Goal: Task Accomplishment & Management: Manage account settings

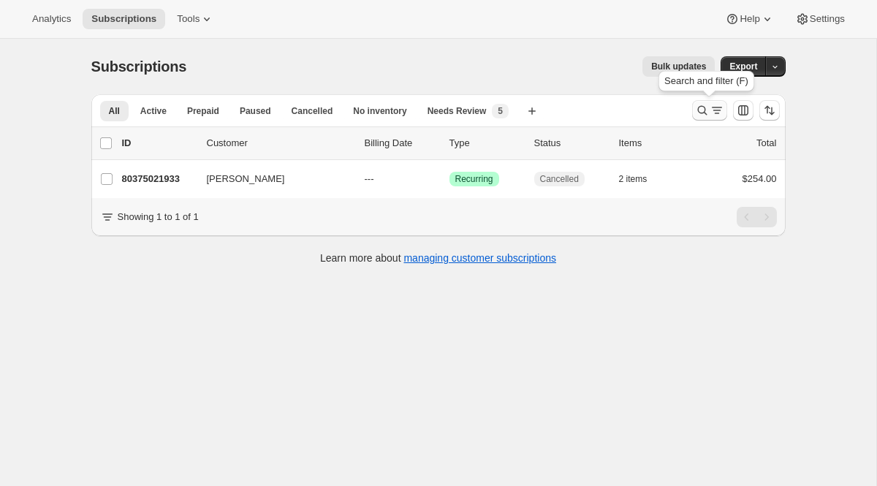
click at [695, 110] on icon "Search and filter results" at bounding box center [702, 110] width 15 height 15
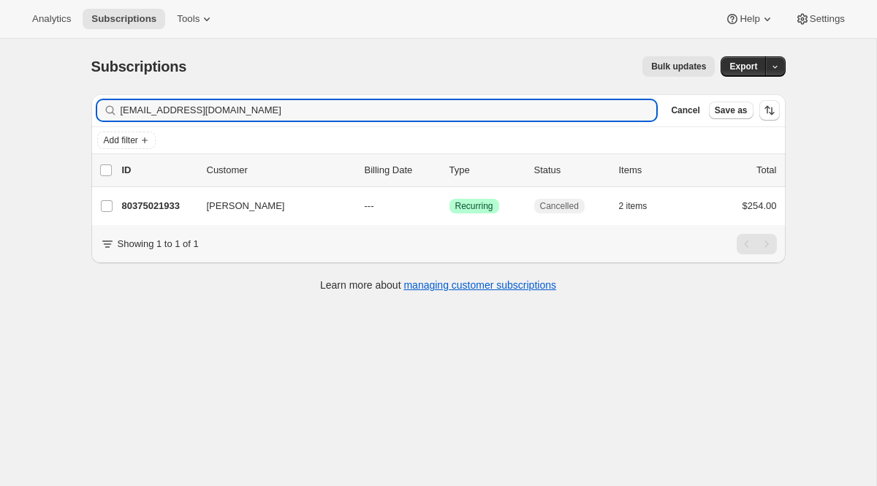
drag, startPoint x: 408, startPoint y: 115, endPoint x: 115, endPoint y: 58, distance: 297.6
click at [115, 58] on div "Subscriptions. This page is ready Subscriptions Bulk updates More actions Bulk …" at bounding box center [438, 173] width 729 height 268
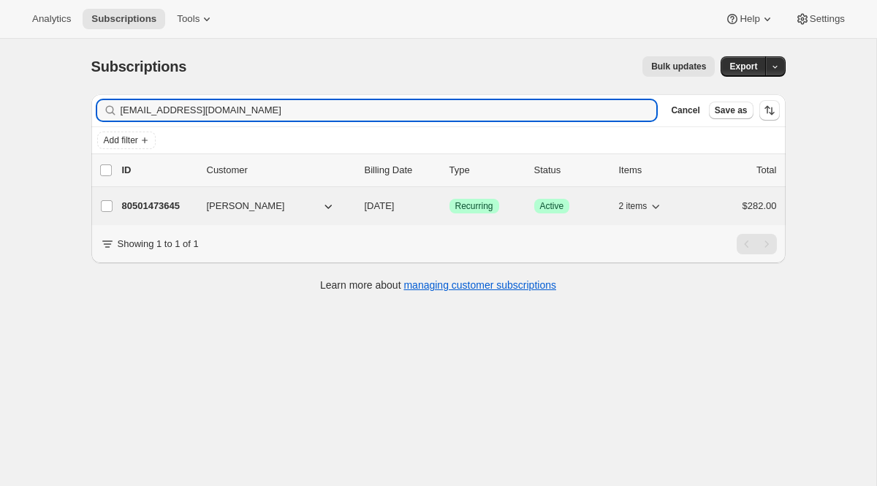
type input "[EMAIL_ADDRESS][DOMAIN_NAME]"
click at [468, 205] on span "Recurring" at bounding box center [474, 206] width 38 height 12
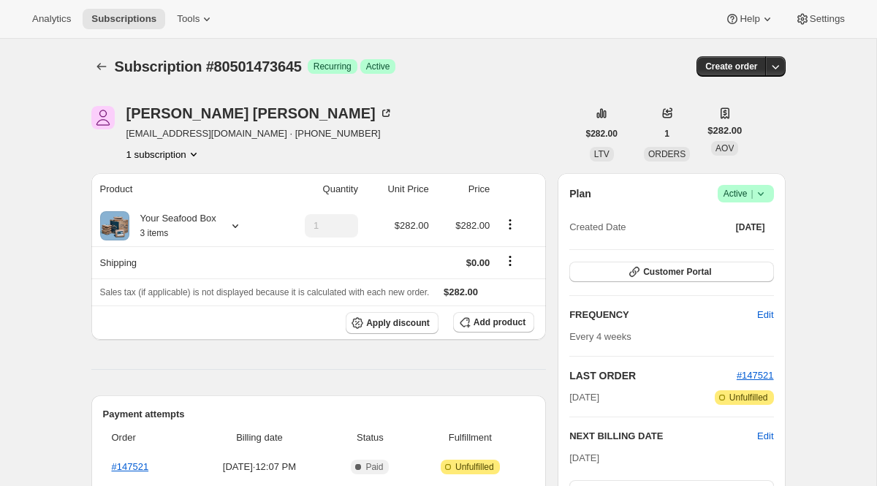
click at [737, 195] on span "Active |" at bounding box center [745, 193] width 45 height 15
click at [696, 249] on button "Cancel subscription" at bounding box center [739, 246] width 91 height 23
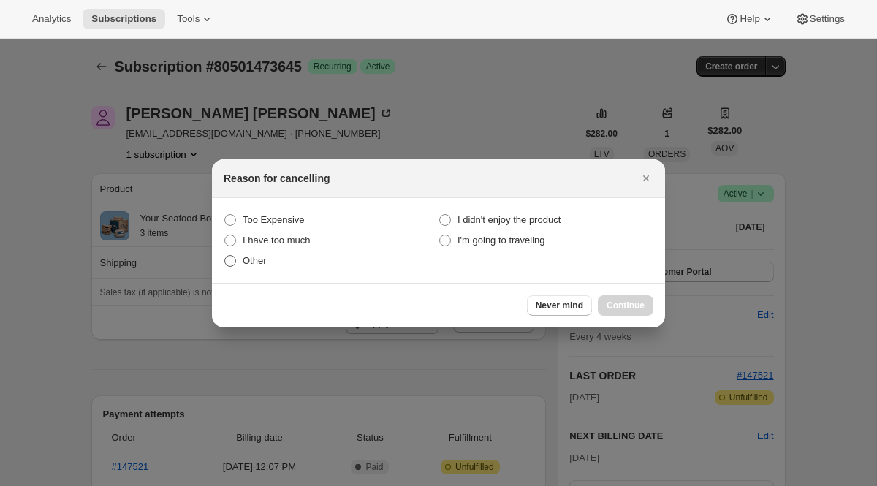
click at [226, 257] on span ":r1k7:" at bounding box center [230, 261] width 12 height 12
click at [225, 256] on input "Other" at bounding box center [224, 255] width 1 height 1
radio input "true"
click at [612, 303] on span "Continue" at bounding box center [625, 306] width 38 height 12
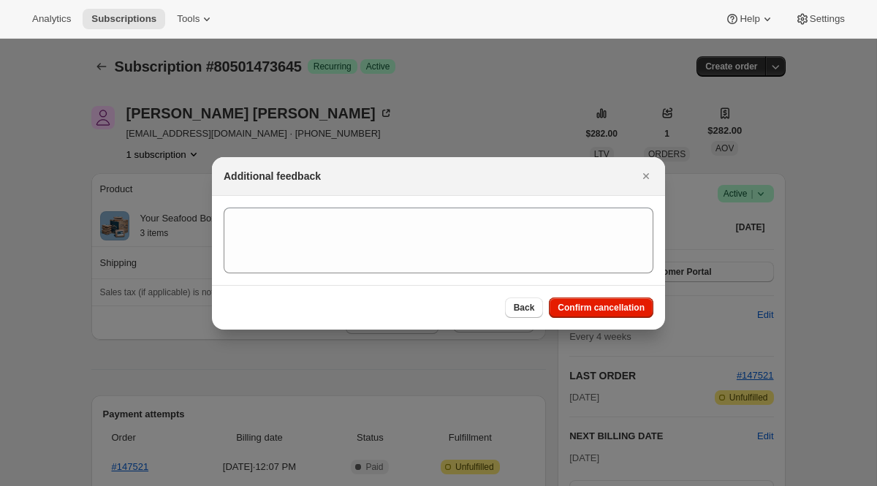
click at [449, 273] on section ":r1k7:" at bounding box center [438, 240] width 453 height 89
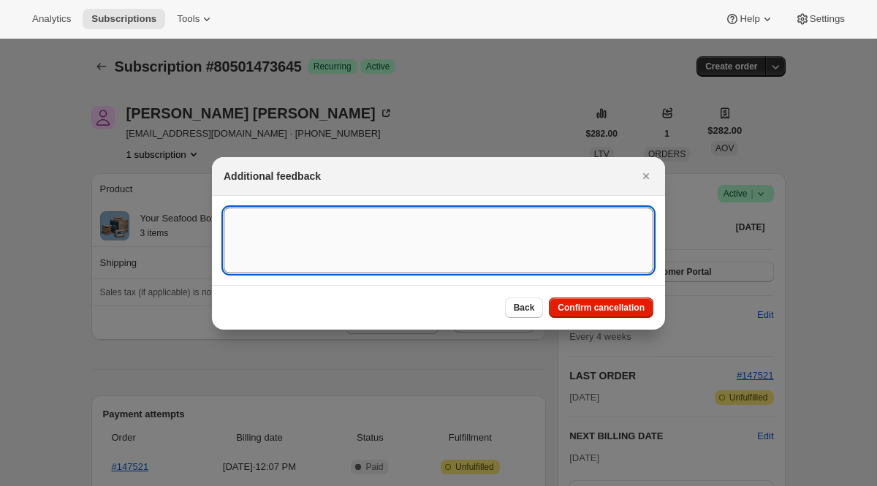
click at [456, 256] on textarea ":r1k7:" at bounding box center [439, 240] width 430 height 66
type textarea "One Time"
click at [593, 309] on span "Confirm cancellation" at bounding box center [600, 308] width 87 height 12
